Goal: Task Accomplishment & Management: Use online tool/utility

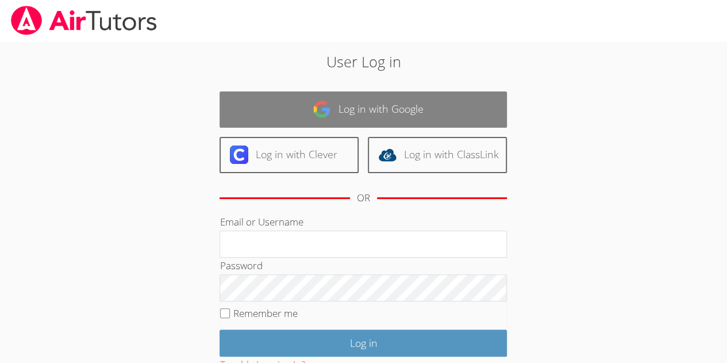
click at [309, 122] on link "Log in with Google" at bounding box center [362, 109] width 287 height 36
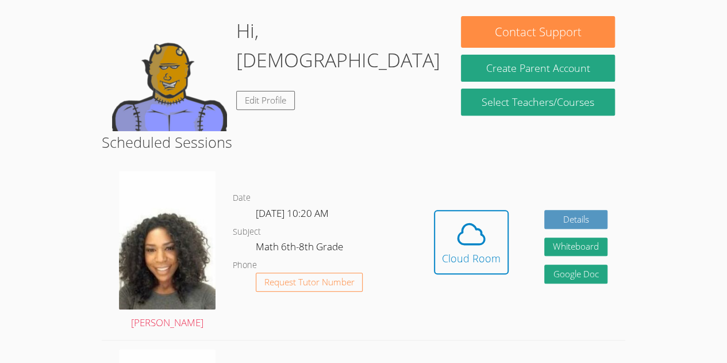
scroll to position [171, 0]
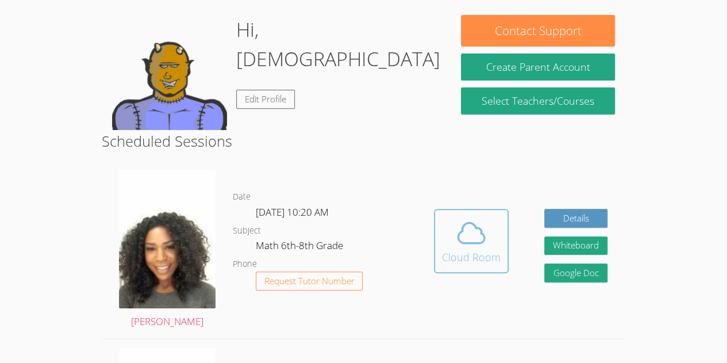
click at [468, 256] on div "Cloud Room" at bounding box center [471, 257] width 59 height 16
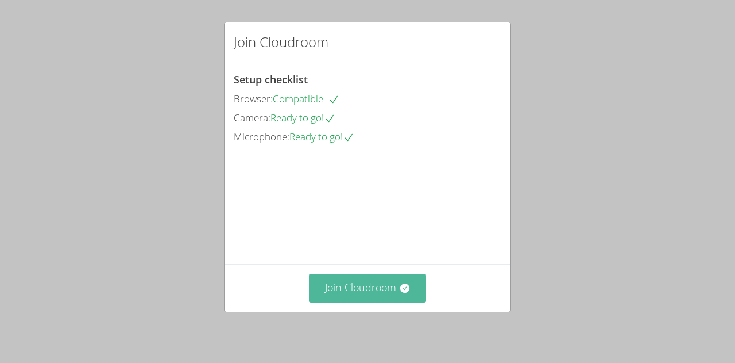
click at [359, 300] on button "Join Cloudroom" at bounding box center [368, 287] width 118 height 28
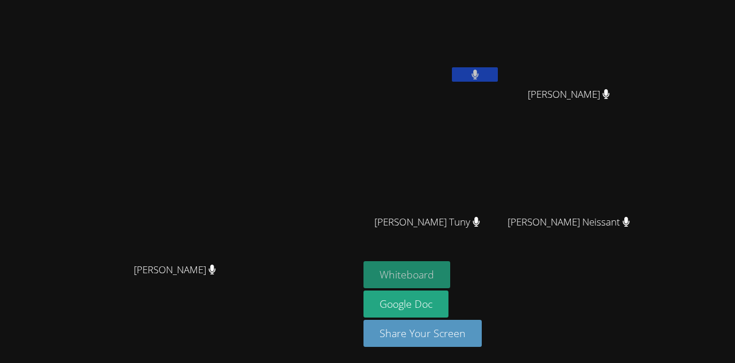
click at [450, 270] on button "Whiteboard" at bounding box center [407, 274] width 87 height 27
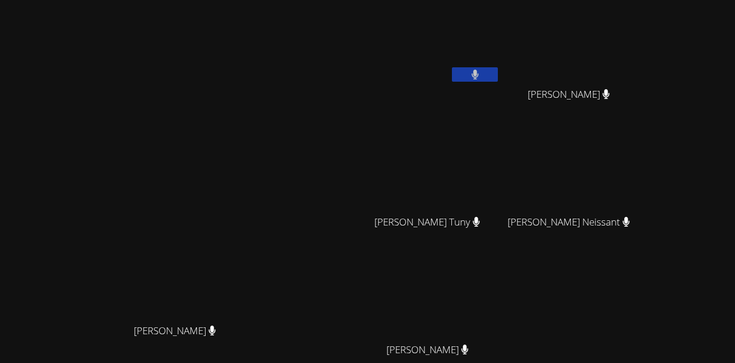
click at [498, 74] on button at bounding box center [475, 74] width 46 height 14
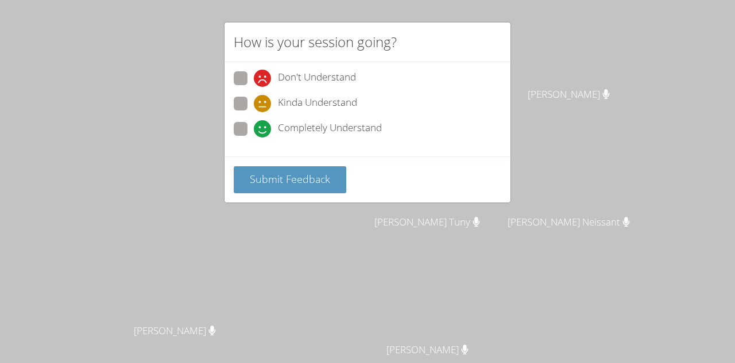
click at [254, 137] on span at bounding box center [254, 137] width 0 height 0
click at [254, 125] on input "Completely Understand" at bounding box center [259, 127] width 10 height 10
radio input "true"
click at [254, 112] on span at bounding box center [254, 112] width 0 height 0
click at [254, 99] on input "Kinda Understand" at bounding box center [259, 102] width 10 height 10
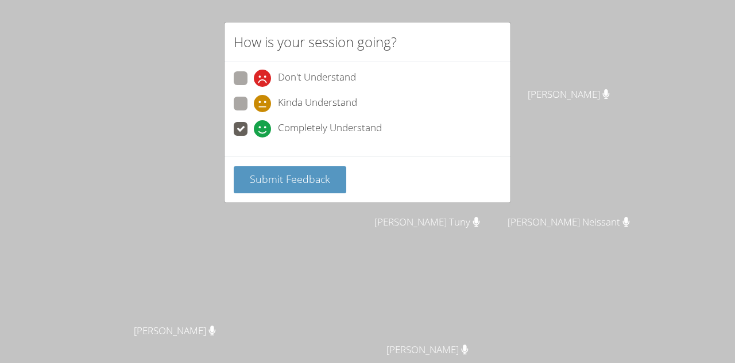
radio input "true"
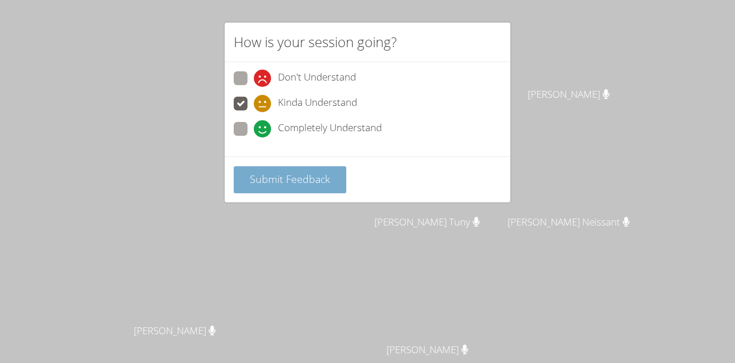
click at [272, 174] on span "Submit Feedback" at bounding box center [290, 179] width 80 height 14
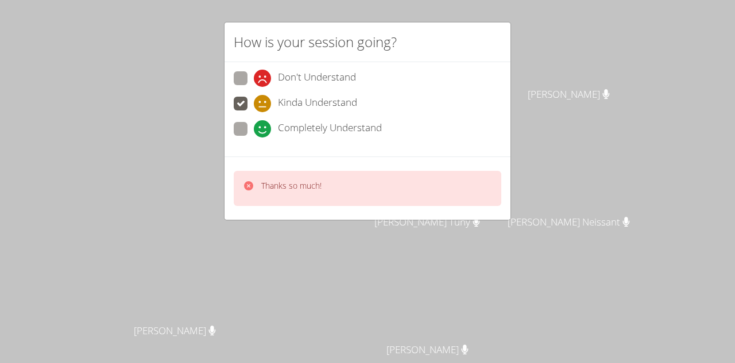
click at [319, 214] on div "Thanks so much!" at bounding box center [368, 187] width 286 height 63
click at [325, 184] on div "Thanks so much!" at bounding box center [368, 188] width 268 height 35
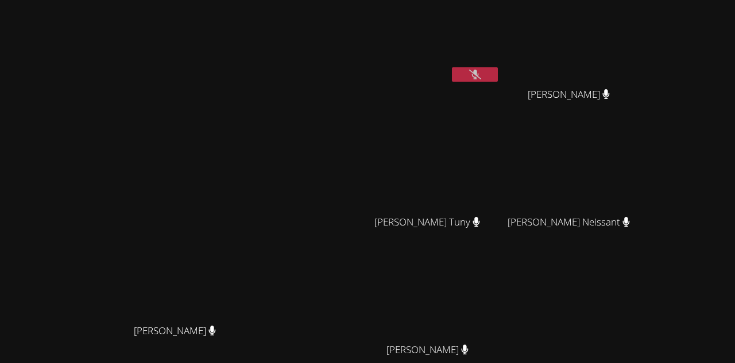
click at [498, 76] on button at bounding box center [475, 74] width 46 height 14
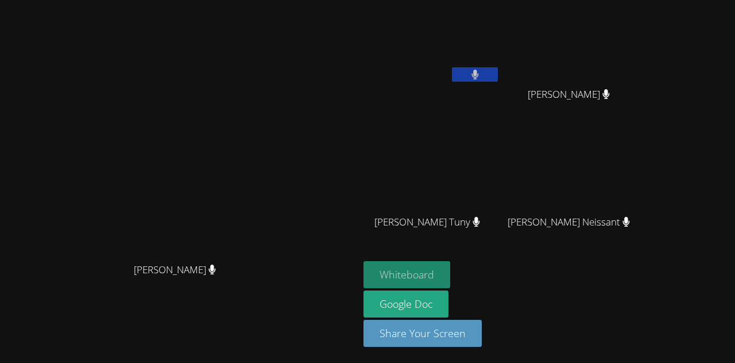
click at [450, 274] on button "Whiteboard" at bounding box center [407, 274] width 87 height 27
